Goal: Use online tool/utility

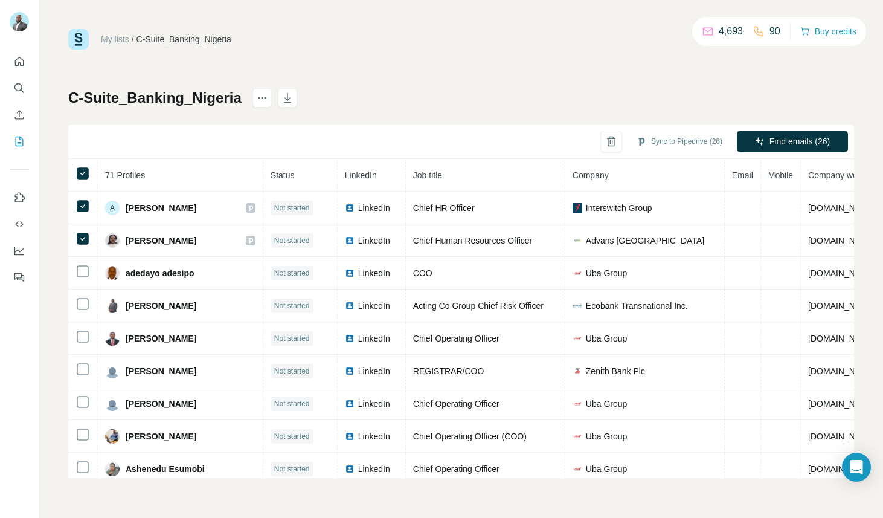
scroll to position [0, 5]
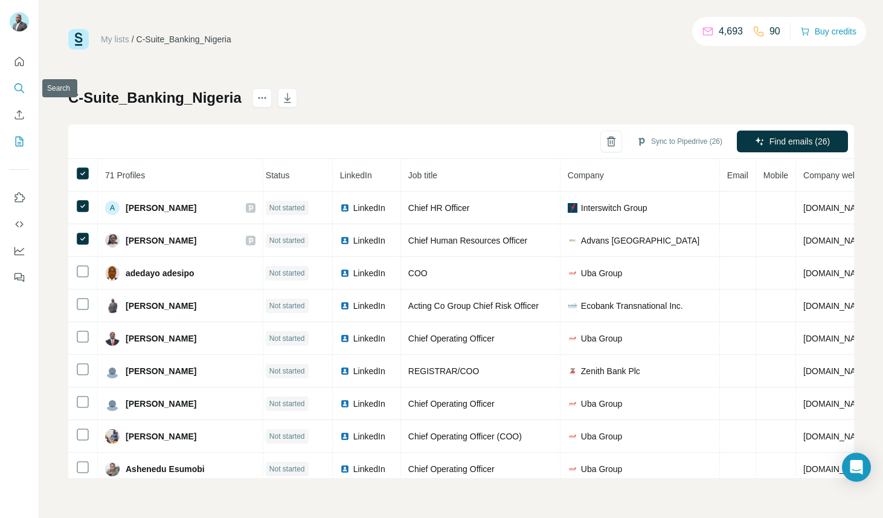
click at [16, 89] on icon "Search" at bounding box center [19, 87] width 8 height 8
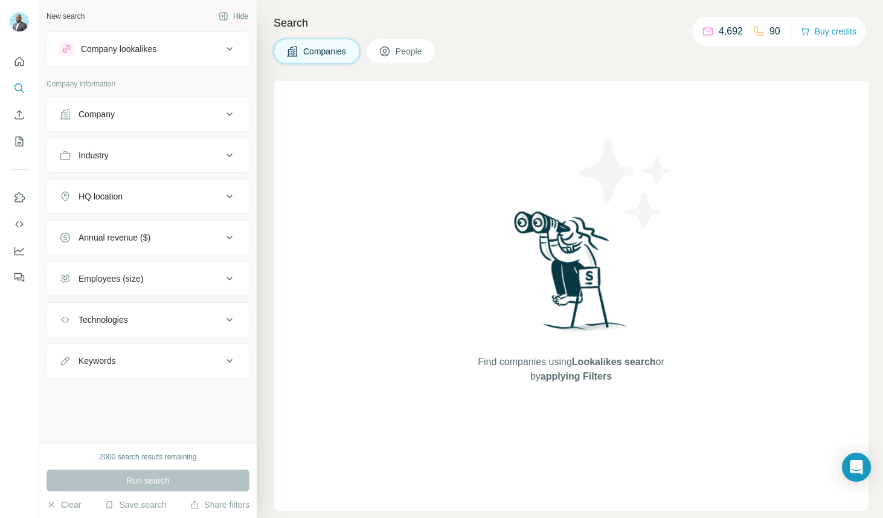
click at [182, 126] on button "Company" at bounding box center [148, 114] width 202 height 29
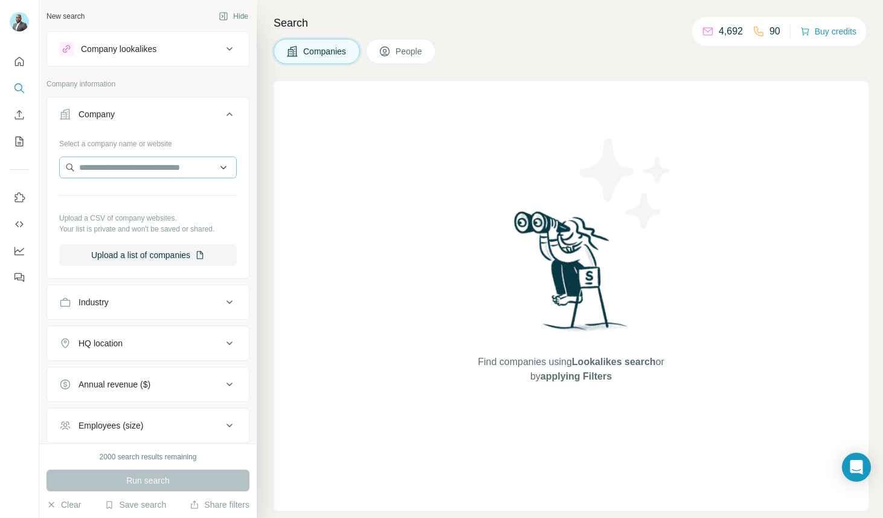
click at [47, 100] on button "Company" at bounding box center [148, 117] width 202 height 34
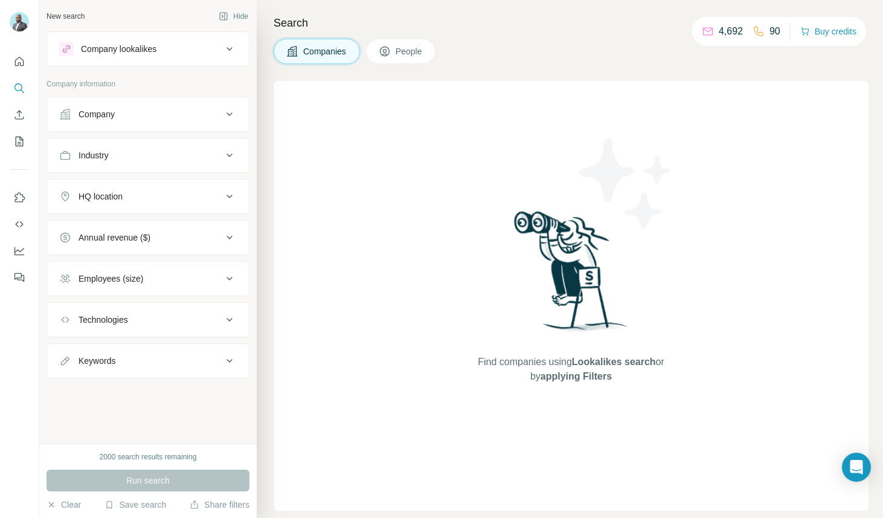
click at [129, 115] on div "Company" at bounding box center [140, 114] width 163 height 12
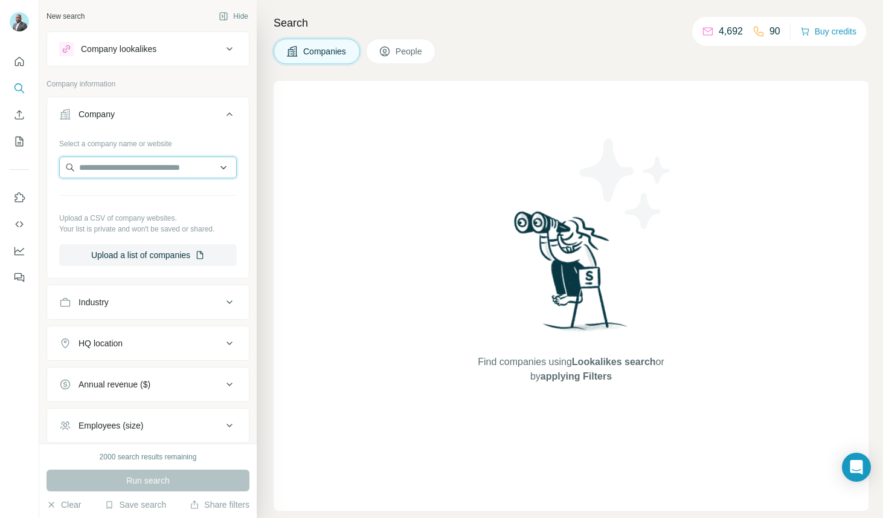
click at [127, 171] on input "text" at bounding box center [148, 167] width 178 height 22
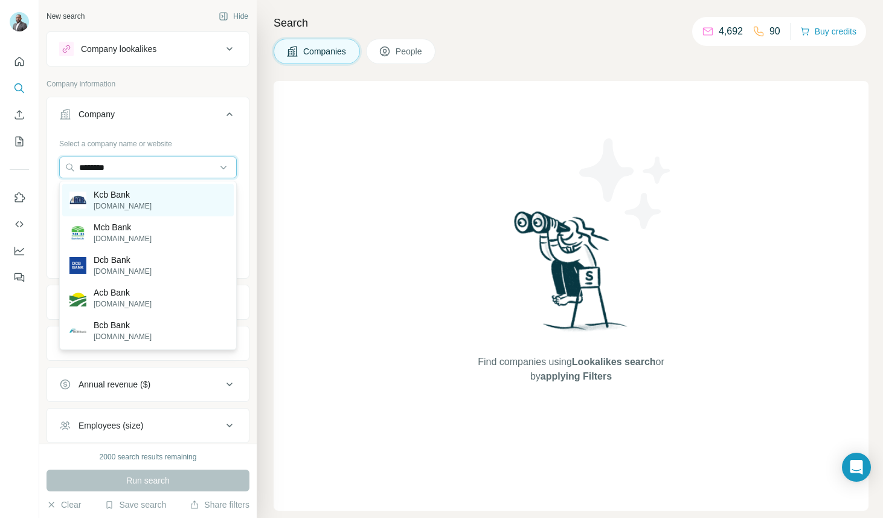
type input "********"
click at [132, 202] on div "Kcb Bank [DOMAIN_NAME]" at bounding box center [148, 200] width 172 height 33
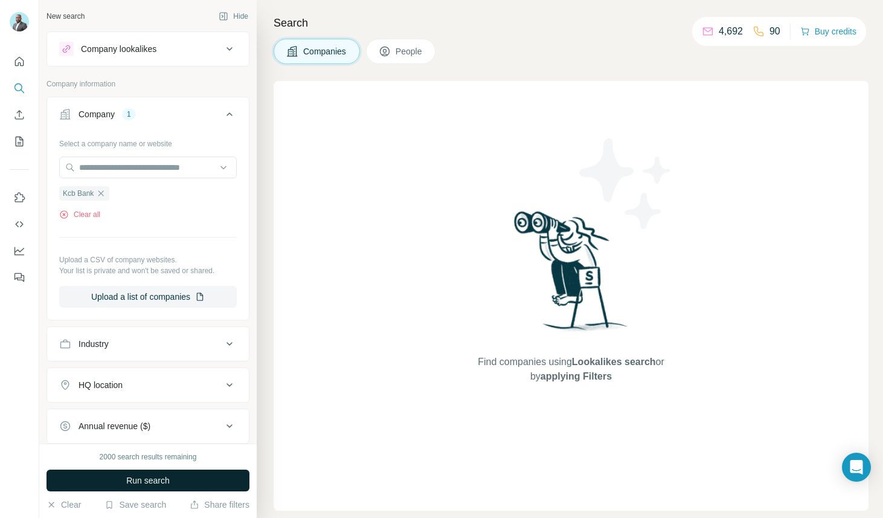
click at [176, 489] on button "Run search" at bounding box center [148, 480] width 203 height 22
